Goal: Information Seeking & Learning: Learn about a topic

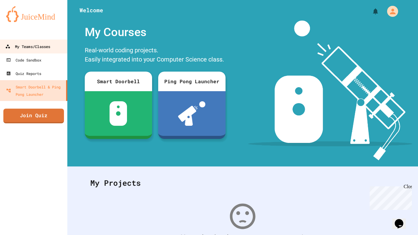
click at [39, 47] on div "My Teams/Classes" at bounding box center [27, 47] width 45 height 8
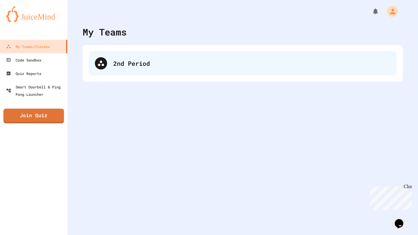
click at [141, 70] on div "2nd Period" at bounding box center [243, 63] width 308 height 24
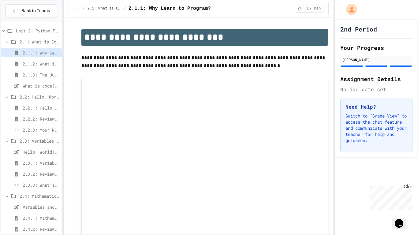
scroll to position [193, 0]
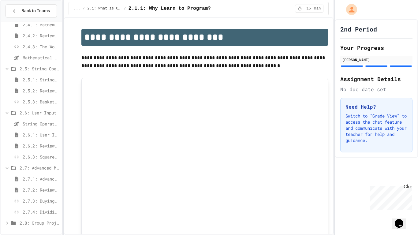
click at [40, 220] on span "2.8: Group Project - Mad Libs" at bounding box center [40, 223] width 40 height 6
click at [40, 220] on span "Group Project - Mad Libs" at bounding box center [41, 223] width 37 height 6
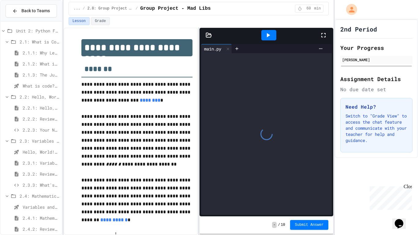
click at [50, 165] on span "2.3.1: Variables and Data Types" at bounding box center [41, 163] width 37 height 6
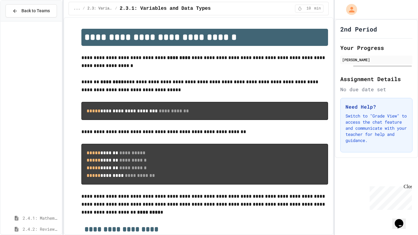
scroll to position [204, 0]
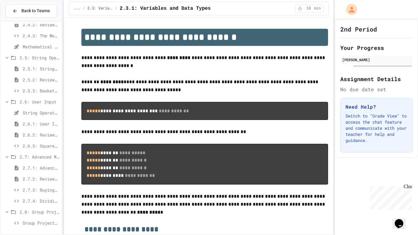
click at [45, 223] on span "Group Project - Mad Libs" at bounding box center [41, 223] width 37 height 6
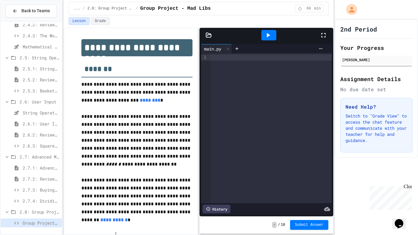
click at [111, 184] on p "**********" at bounding box center [136, 200] width 111 height 48
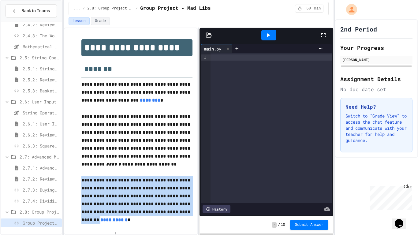
click at [111, 184] on p "**********" at bounding box center [136, 200] width 111 height 48
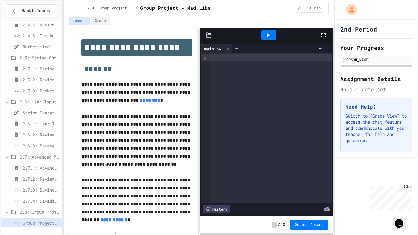
click at [226, 60] on div at bounding box center [271, 57] width 121 height 6
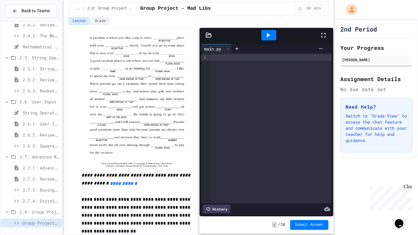
scroll to position [253, 0]
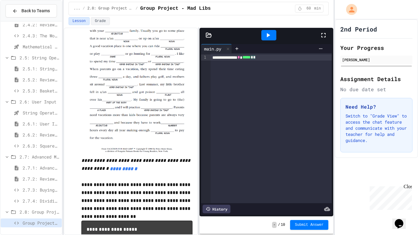
click at [402, 156] on div "2nd Period Your Progress [PERSON_NAME] Assignment Details No due date set Need …" at bounding box center [376, 88] width 83 height 139
click at [418, 235] on div "2nd Period Your Progress [PERSON_NAME] Assignment Details No due date set Need …" at bounding box center [376, 127] width 83 height 216
click at [233, 96] on div "**********" at bounding box center [271, 128] width 121 height 150
click at [205, 110] on div "9 1" at bounding box center [204, 128] width 6 height 150
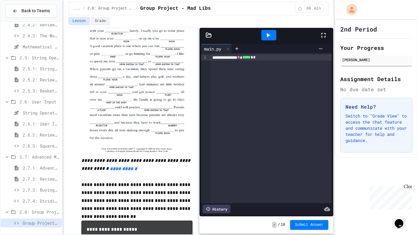
click at [369, 179] on div "2nd Period Your Progress [PERSON_NAME] Assignment Details No due date set Need …" at bounding box center [376, 127] width 83 height 216
click at [96, 70] on img at bounding box center [136, 67] width 111 height 177
